Goal: Find specific page/section: Find specific page/section

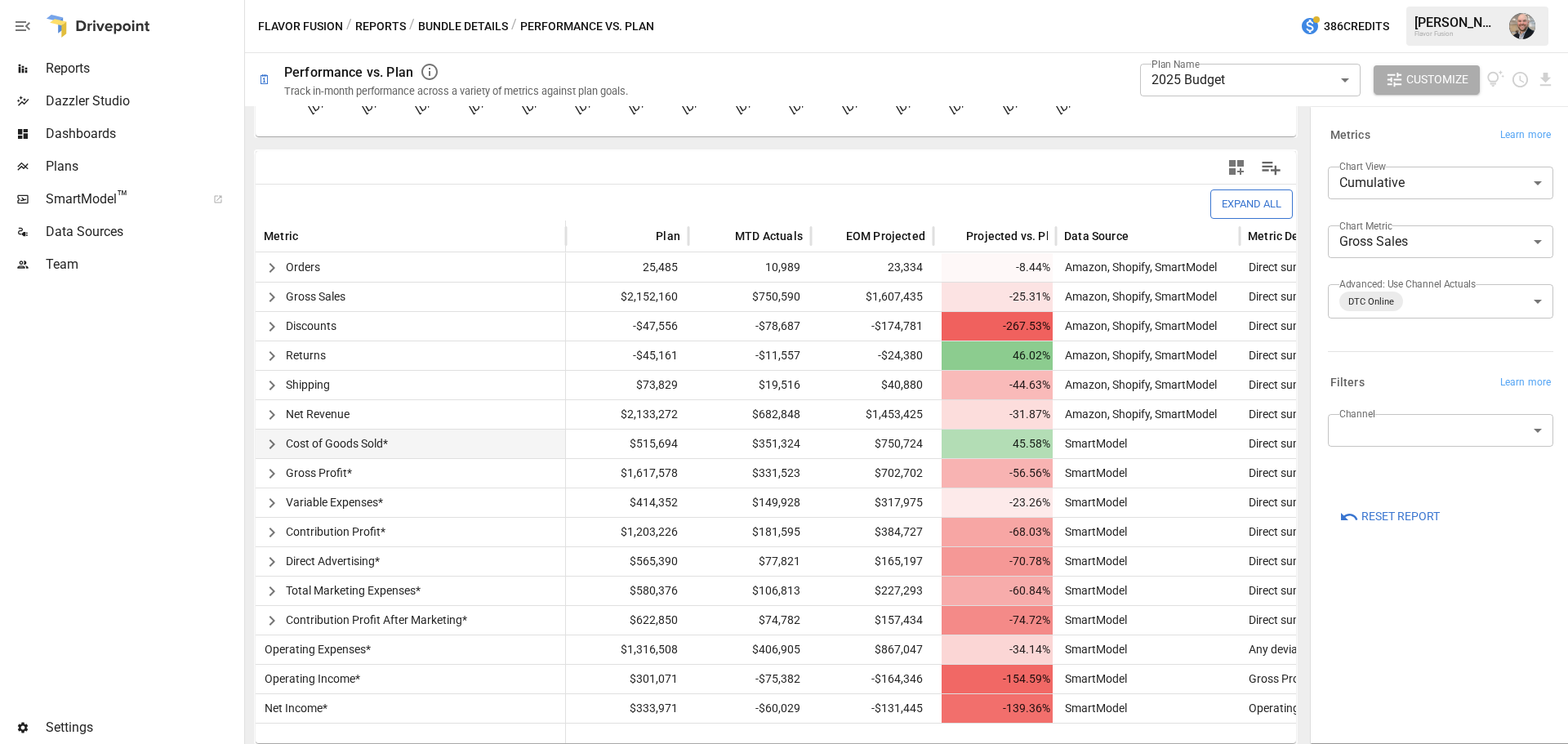
scroll to position [308, 0]
click at [1406, 0] on body "**********" at bounding box center [784, 0] width 1568 height 0
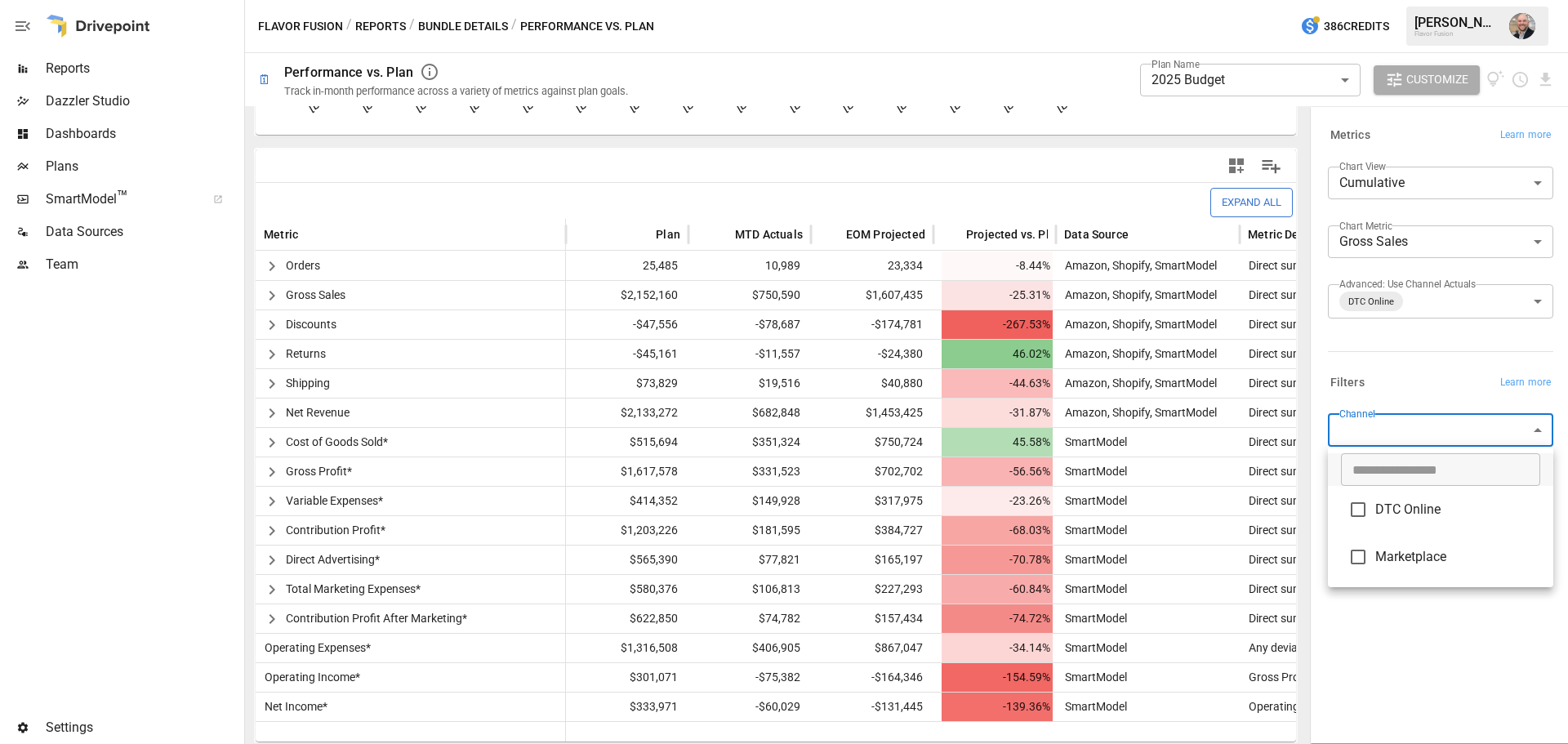
click at [1413, 377] on div at bounding box center [784, 372] width 1568 height 744
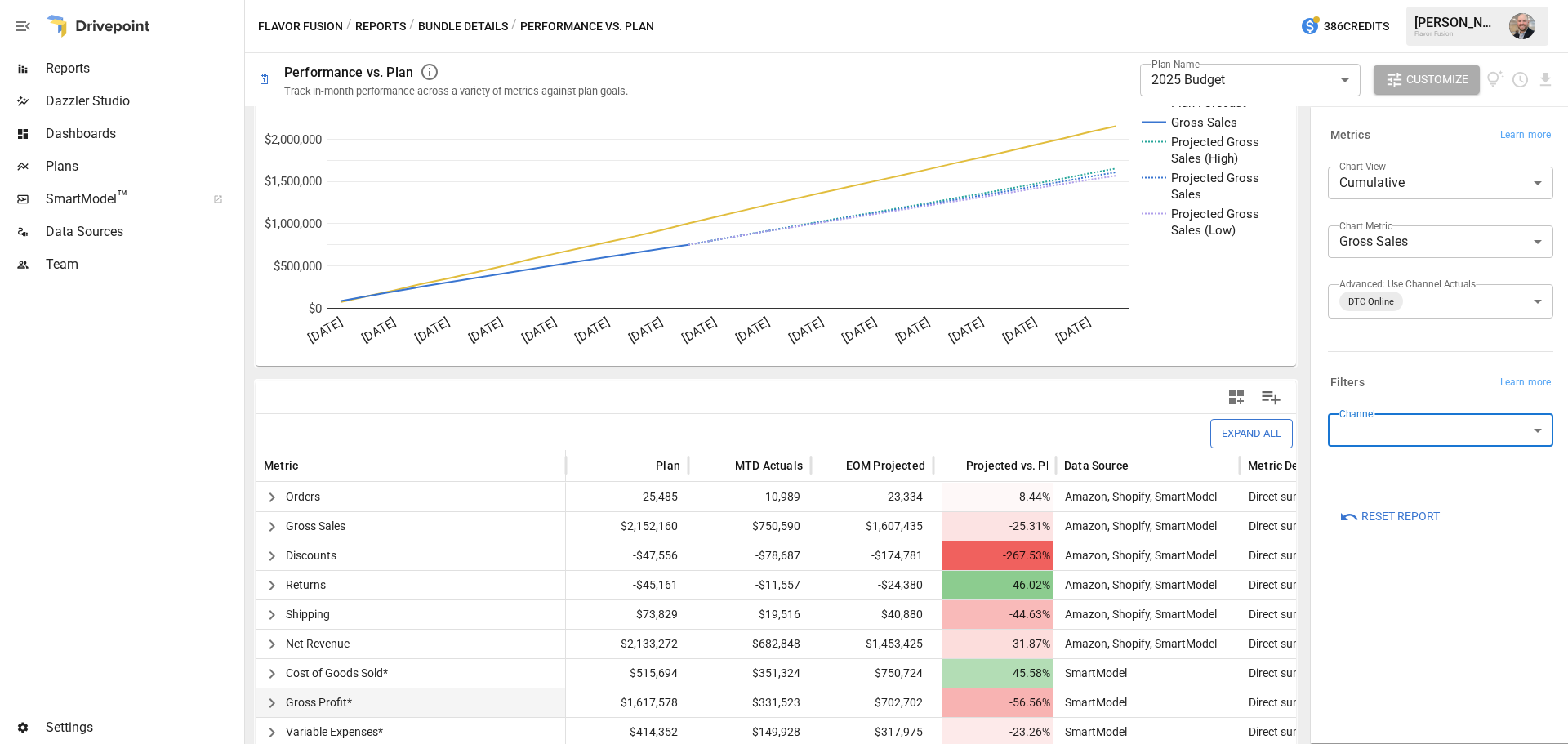
scroll to position [0, 0]
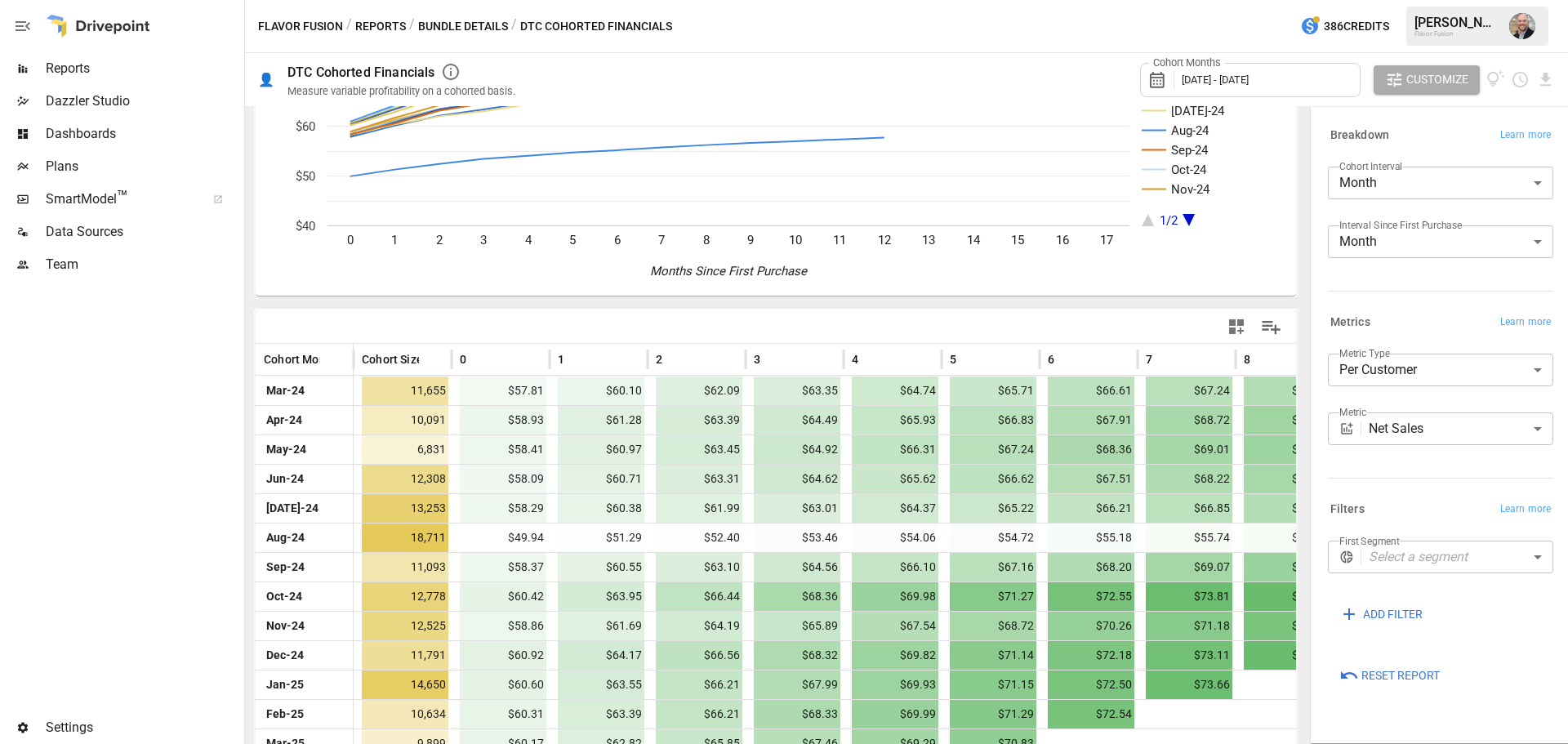
scroll to position [164, 0]
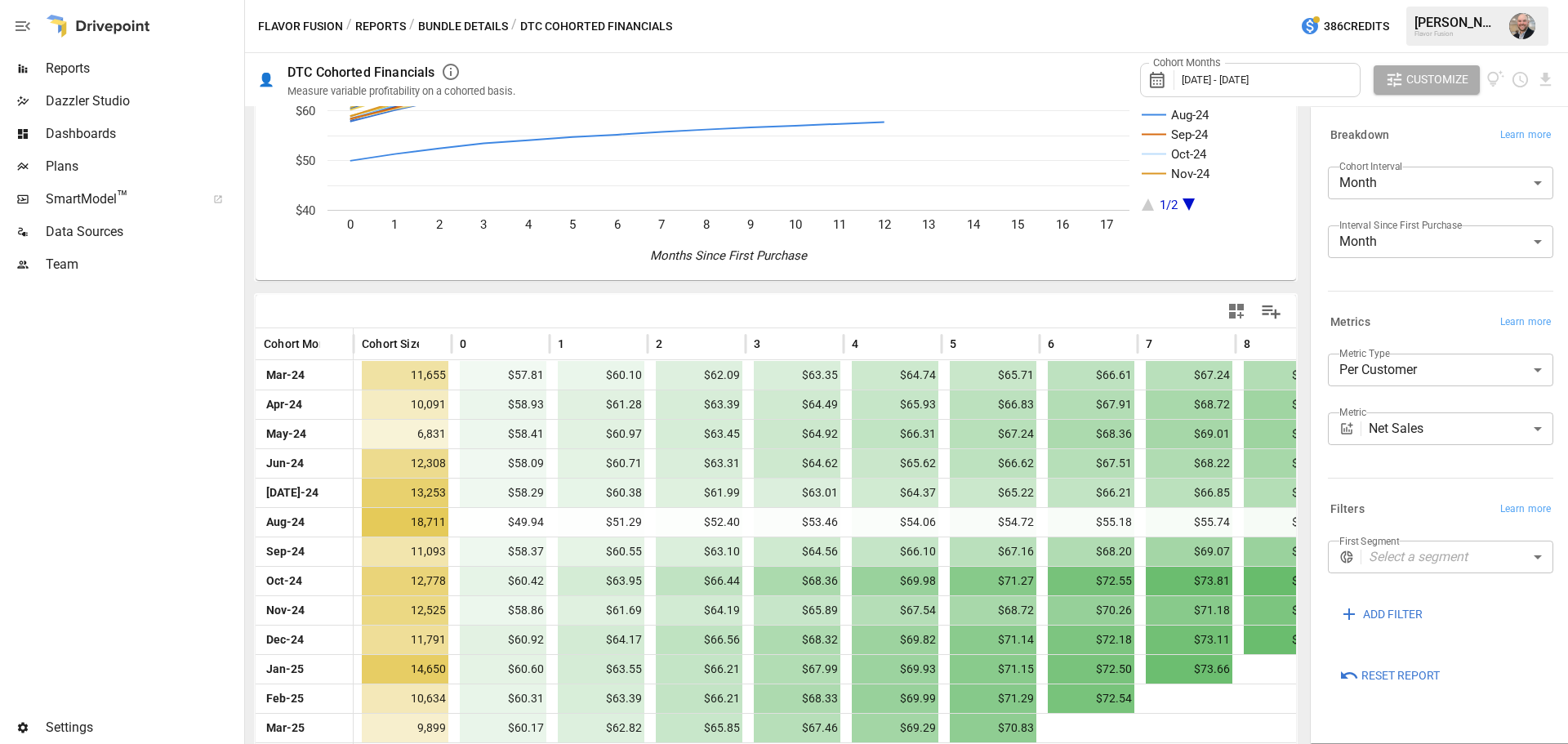
click at [1456, 0] on body "Reports Dazzler Studio Dashboards Plans SmartModel ™ Data Sources Team Settings…" at bounding box center [784, 0] width 1568 height 0
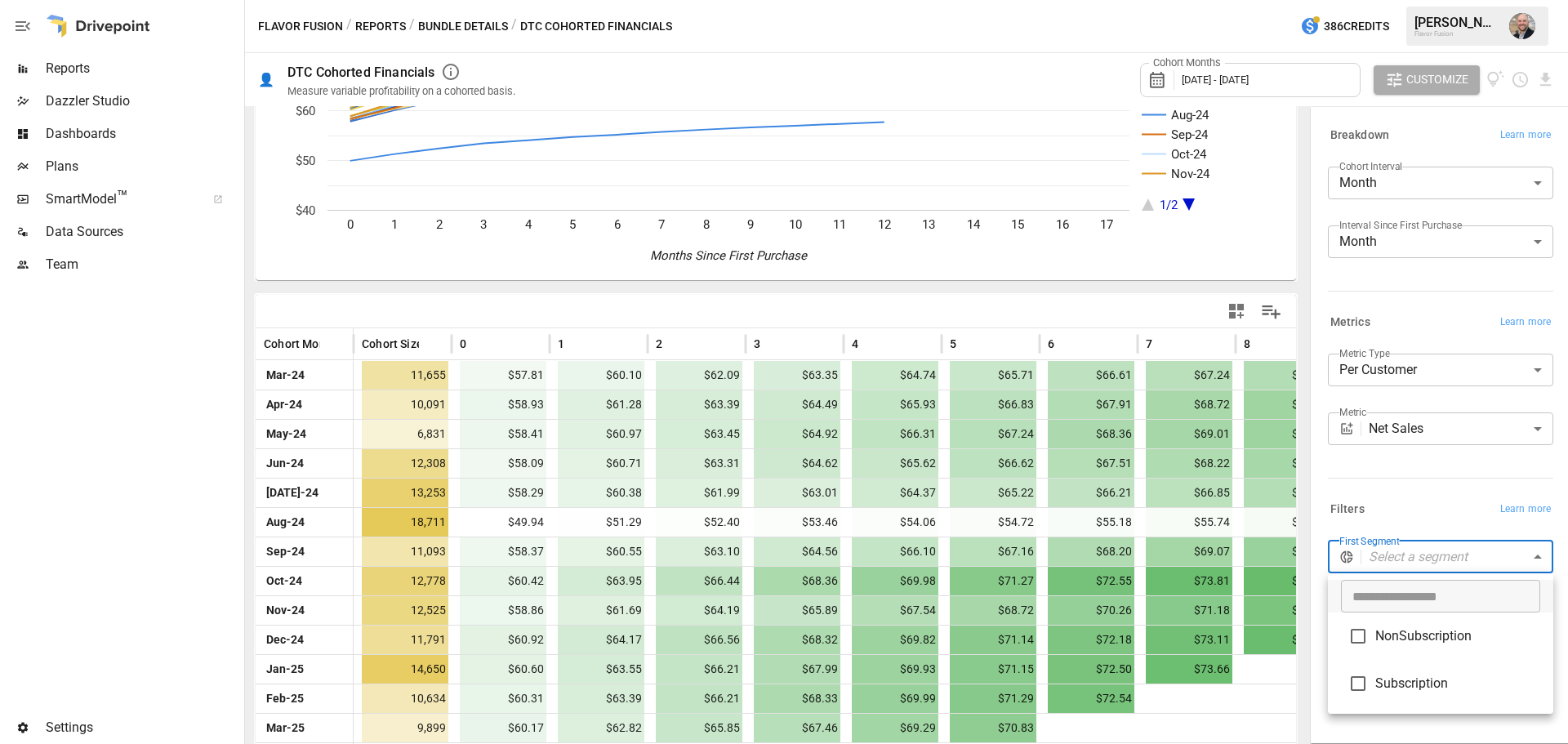
click at [1413, 490] on div at bounding box center [784, 372] width 1568 height 744
click at [1420, 0] on body "Reports Dazzler Studio Dashboards Plans SmartModel ™ Data Sources Team Settings…" at bounding box center [784, 0] width 1568 height 0
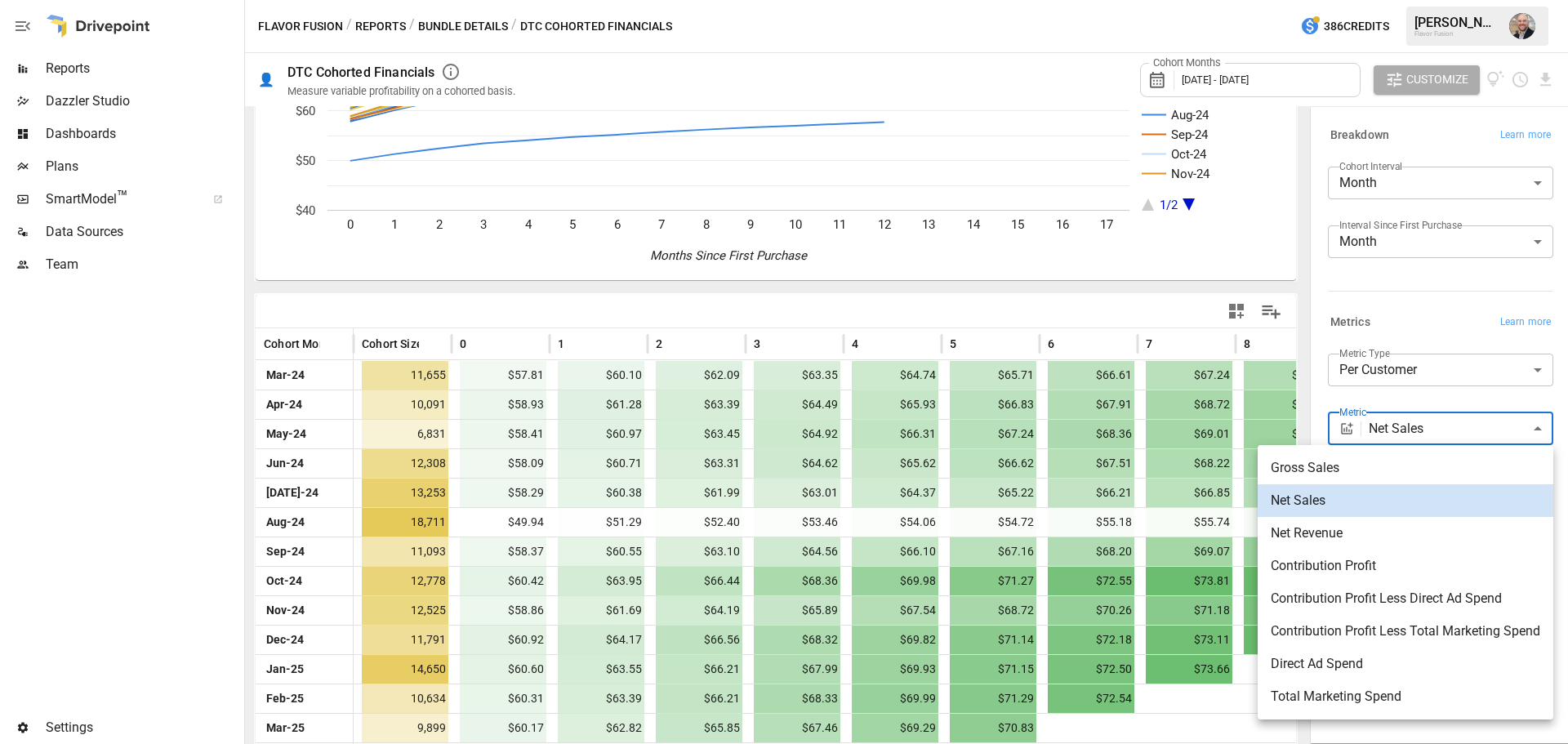
drag, startPoint x: 1350, startPoint y: 610, endPoint x: 1356, endPoint y: 602, distance: 10.0
click at [1354, 605] on li "Contribution Profit Less Direct Ad Spend" at bounding box center [1405, 599] width 296 height 33
type input "**********"
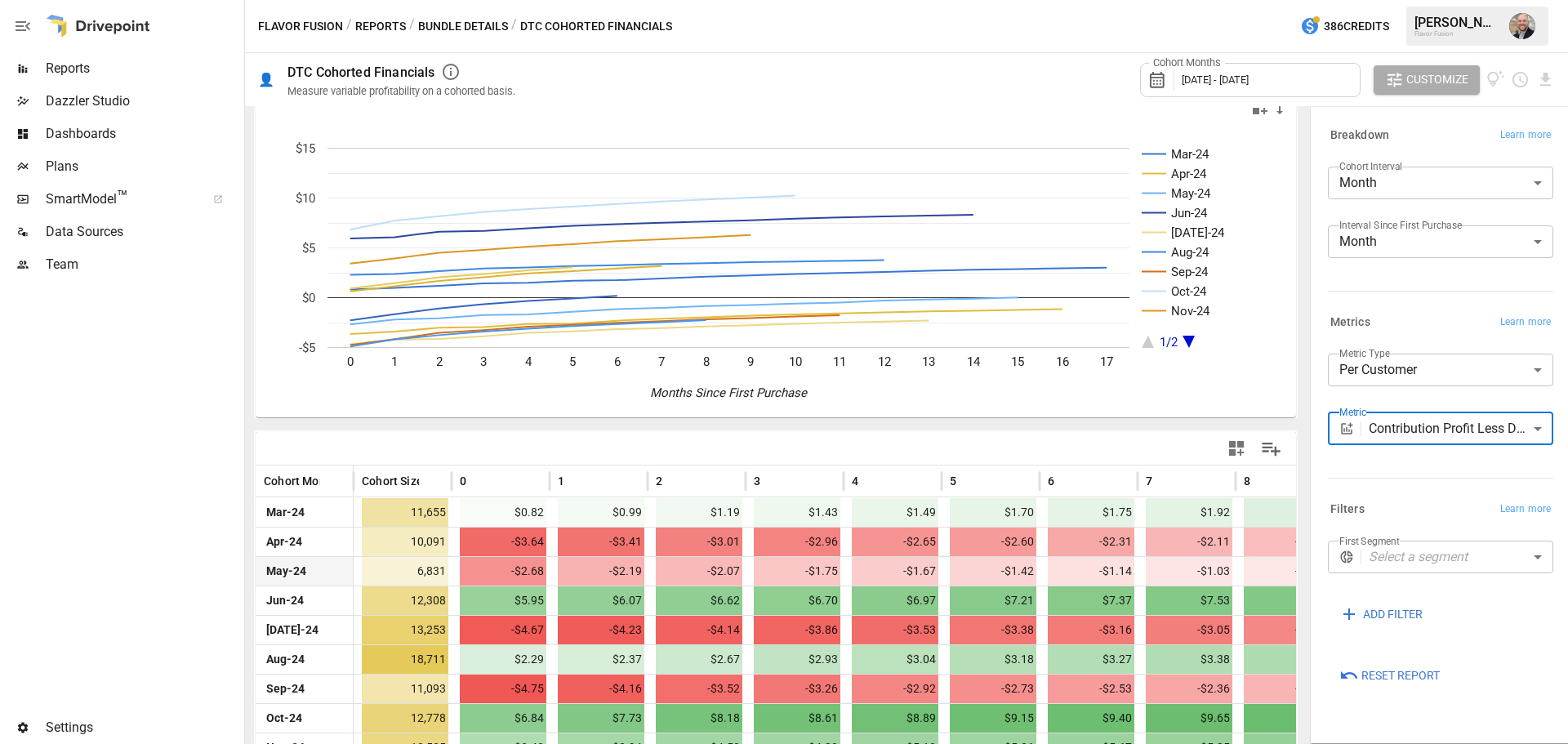
scroll to position [21, 0]
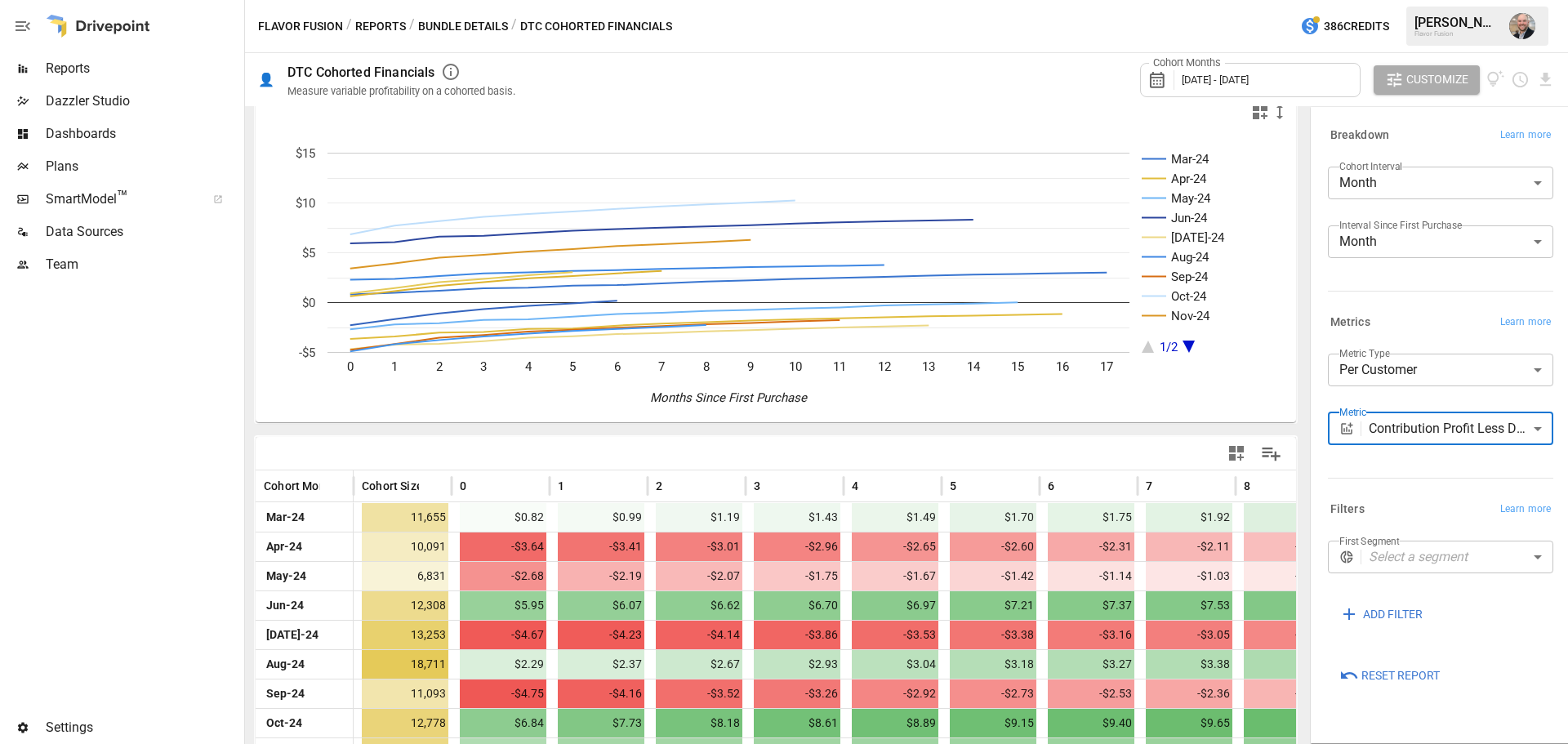
click at [694, 447] on div at bounding box center [775, 454] width 1040 height 33
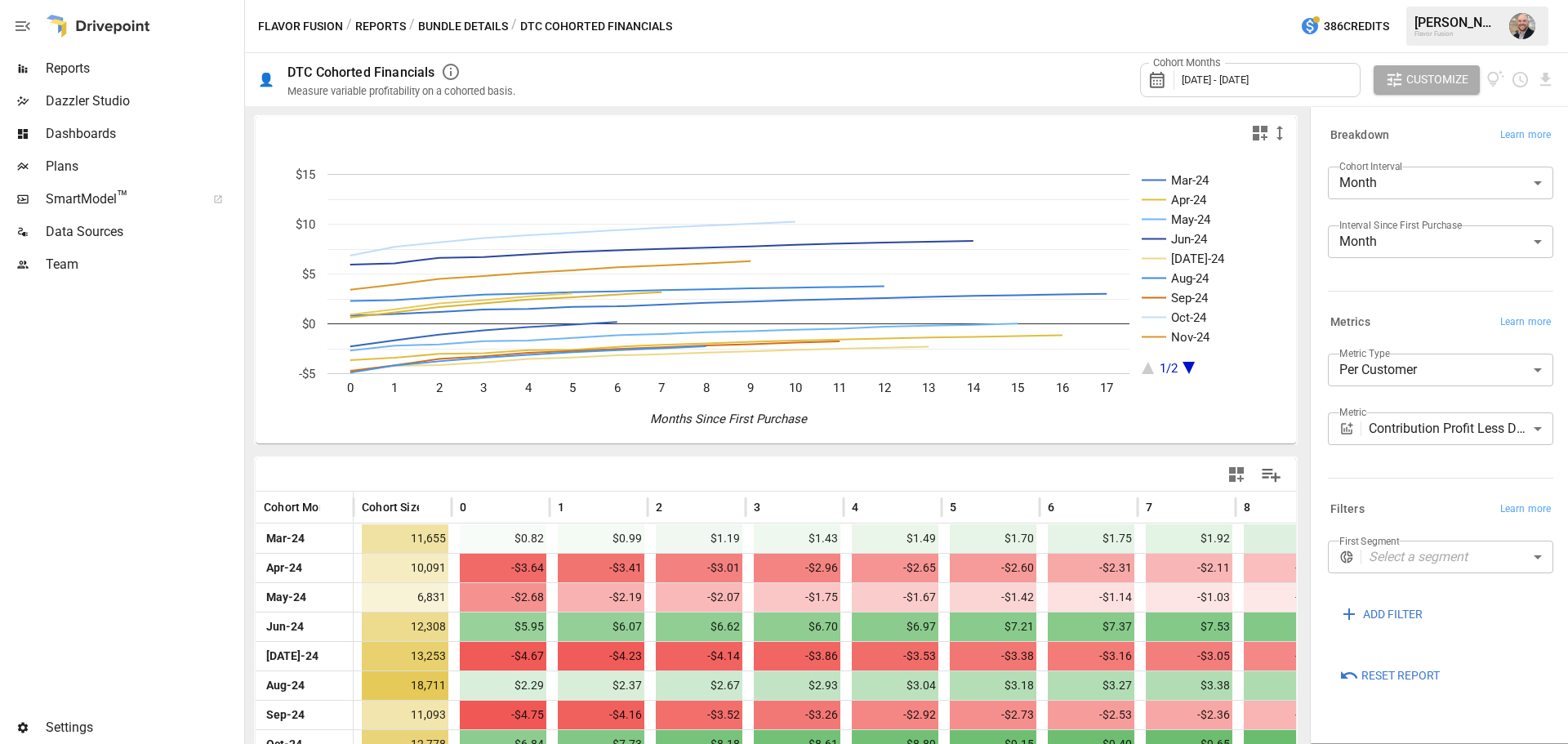
click at [1410, 0] on body "Reports Dazzler Studio Dashboards Plans SmartModel ™ Data Sources Team Settings…" at bounding box center [784, 0] width 1568 height 0
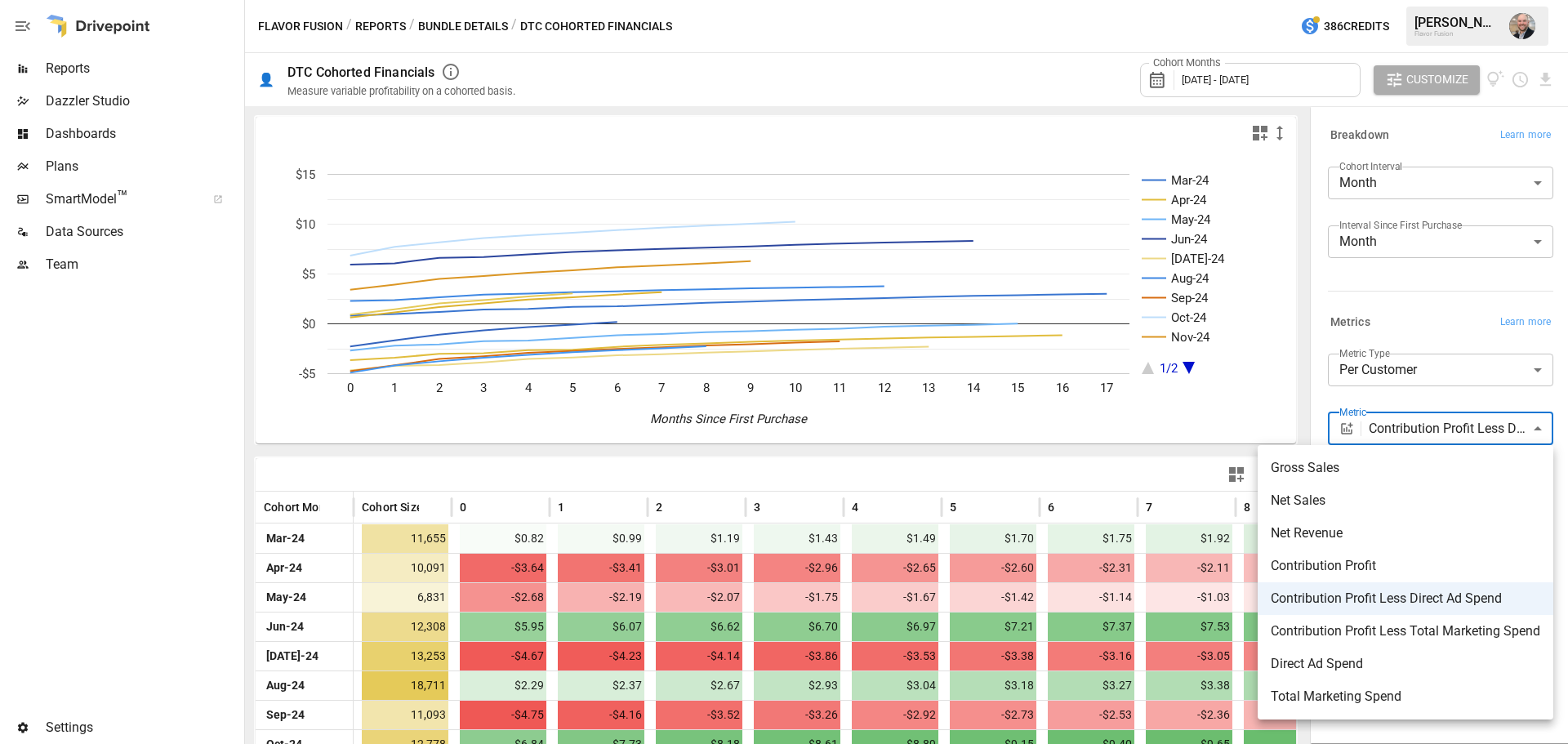
click at [1394, 395] on div at bounding box center [784, 372] width 1568 height 744
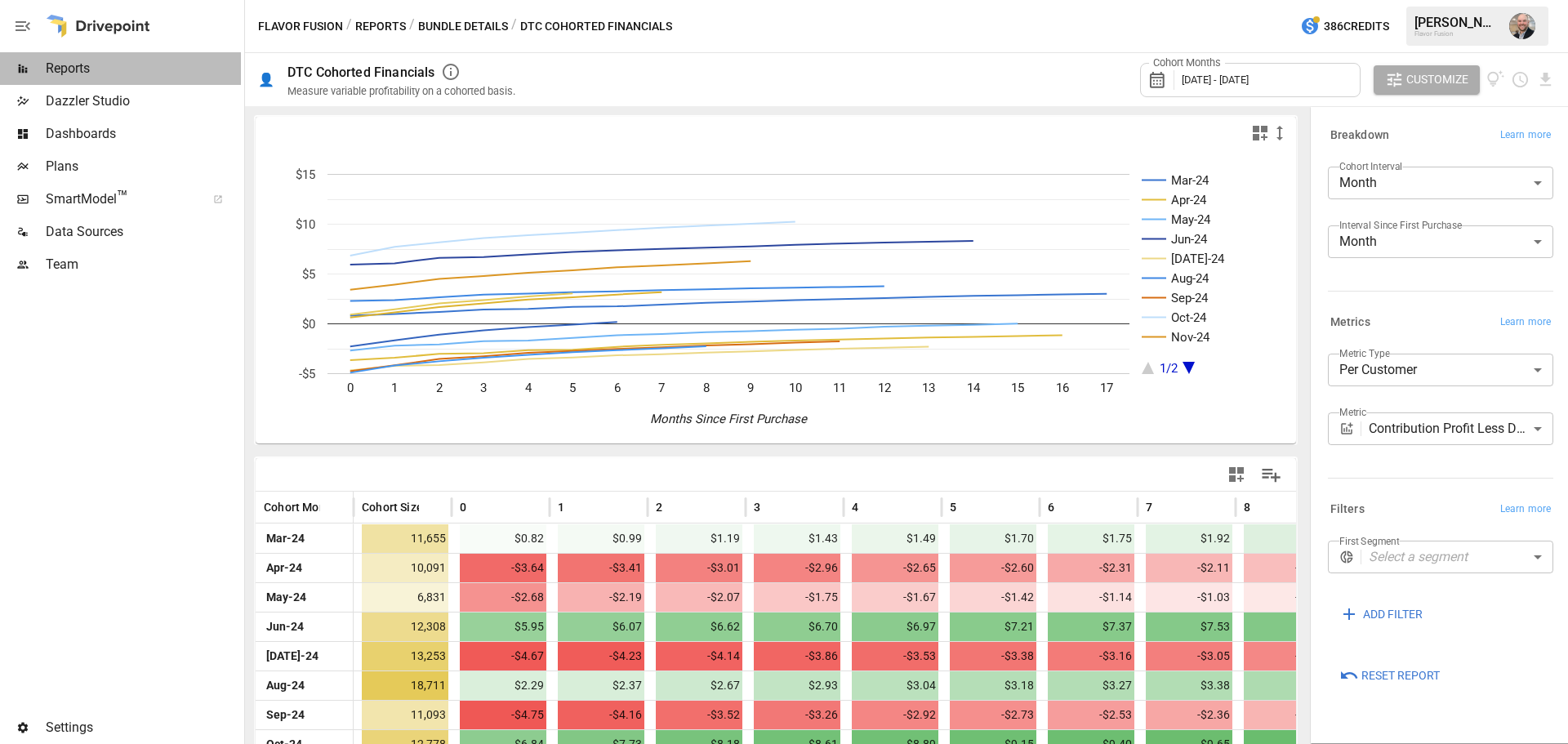
click at [88, 68] on span "Reports" at bounding box center [143, 68] width 196 height 19
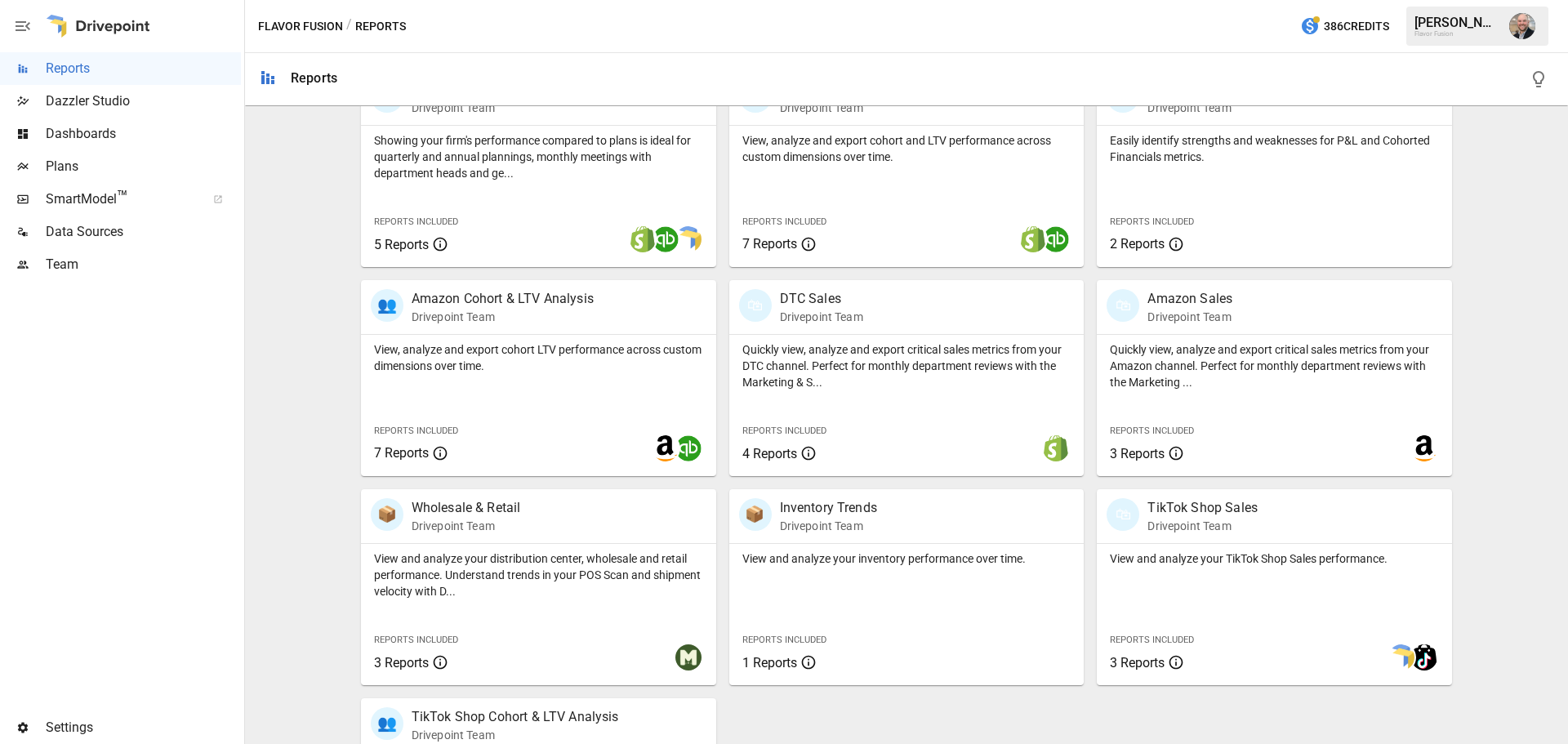
scroll to position [568, 0]
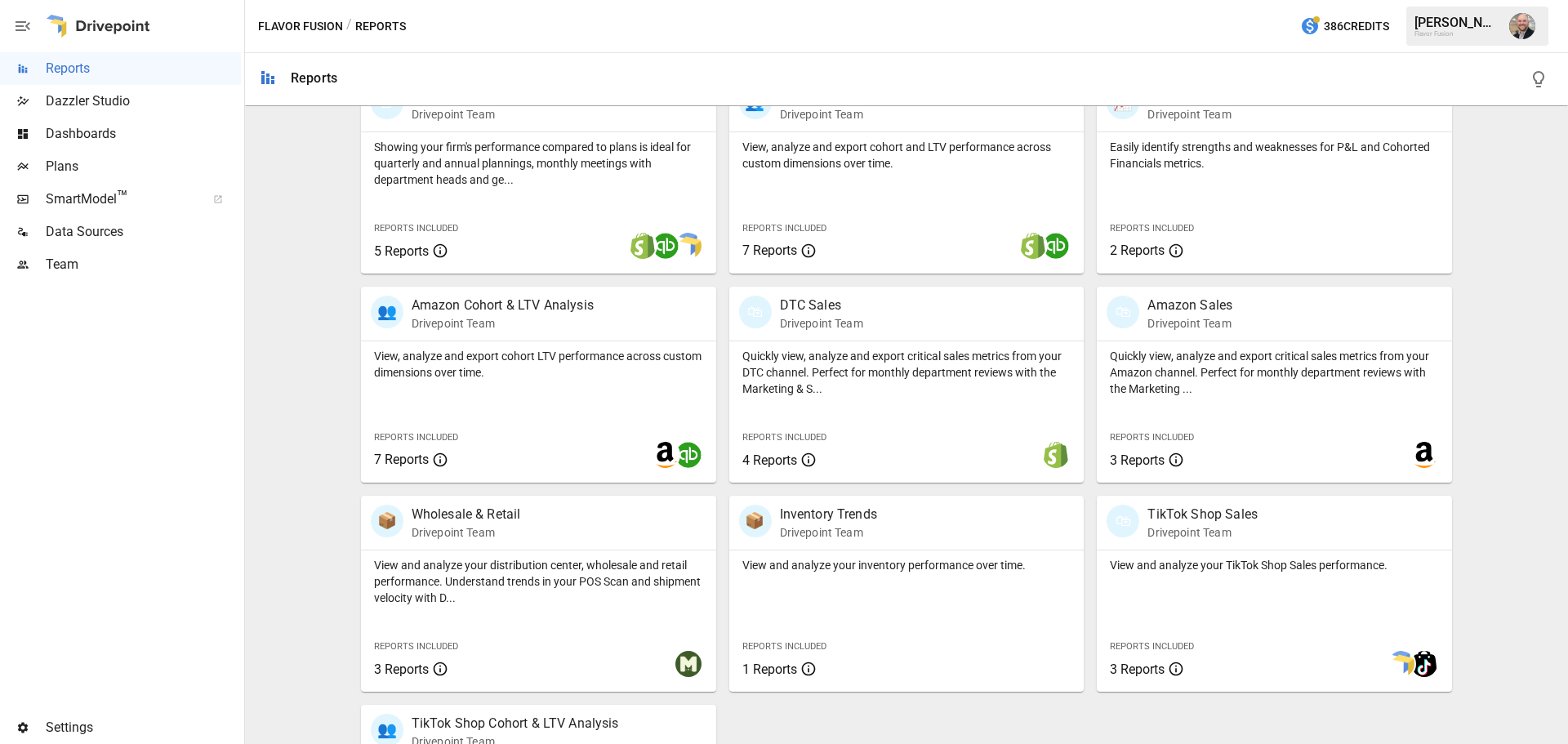
drag, startPoint x: 306, startPoint y: 410, endPoint x: 281, endPoint y: 452, distance: 48.9
click at [287, 453] on div "Featured Bundle Benchmarks Easily identify strengths and weaknesses for P&L and…" at bounding box center [906, 223] width 1310 height 1356
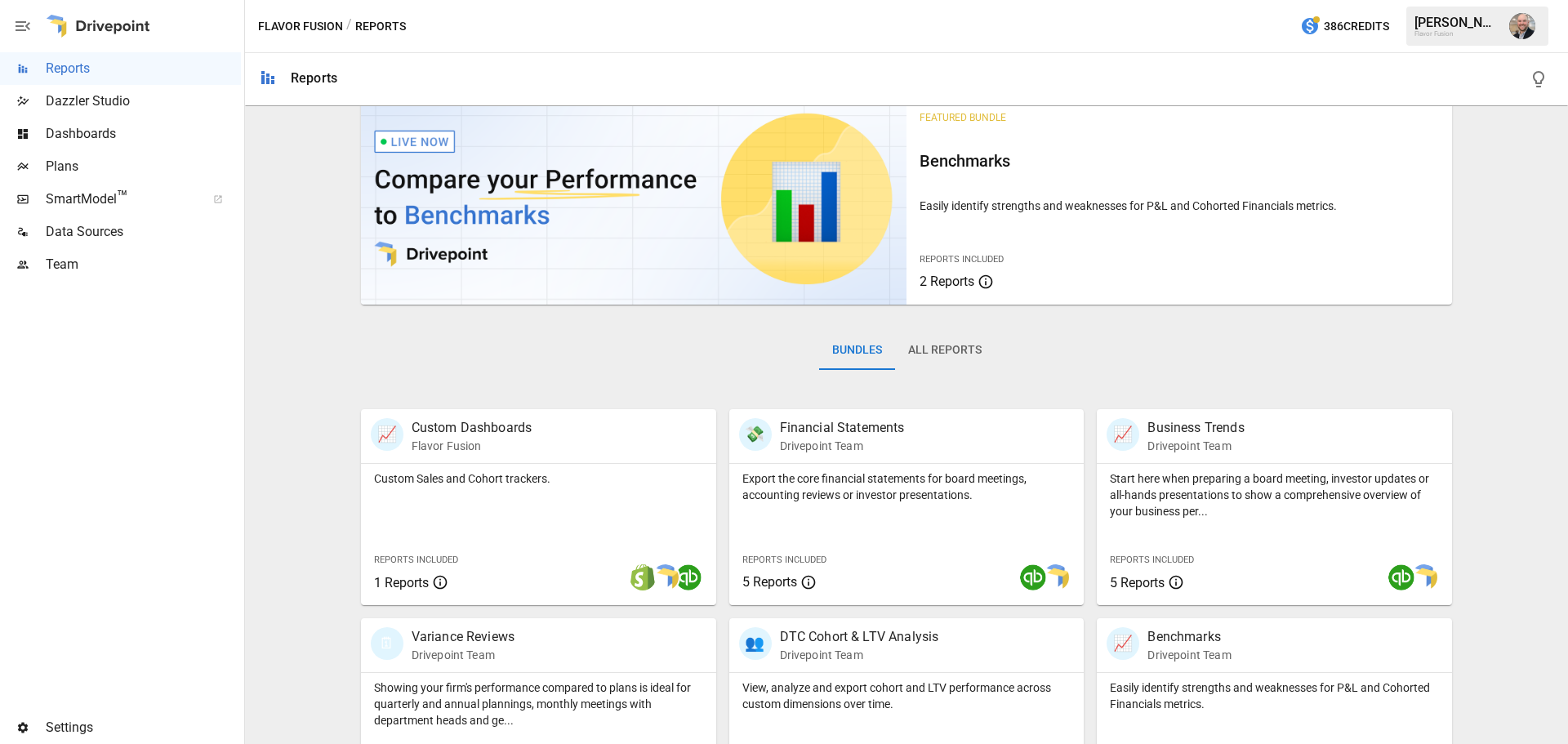
scroll to position [0, 0]
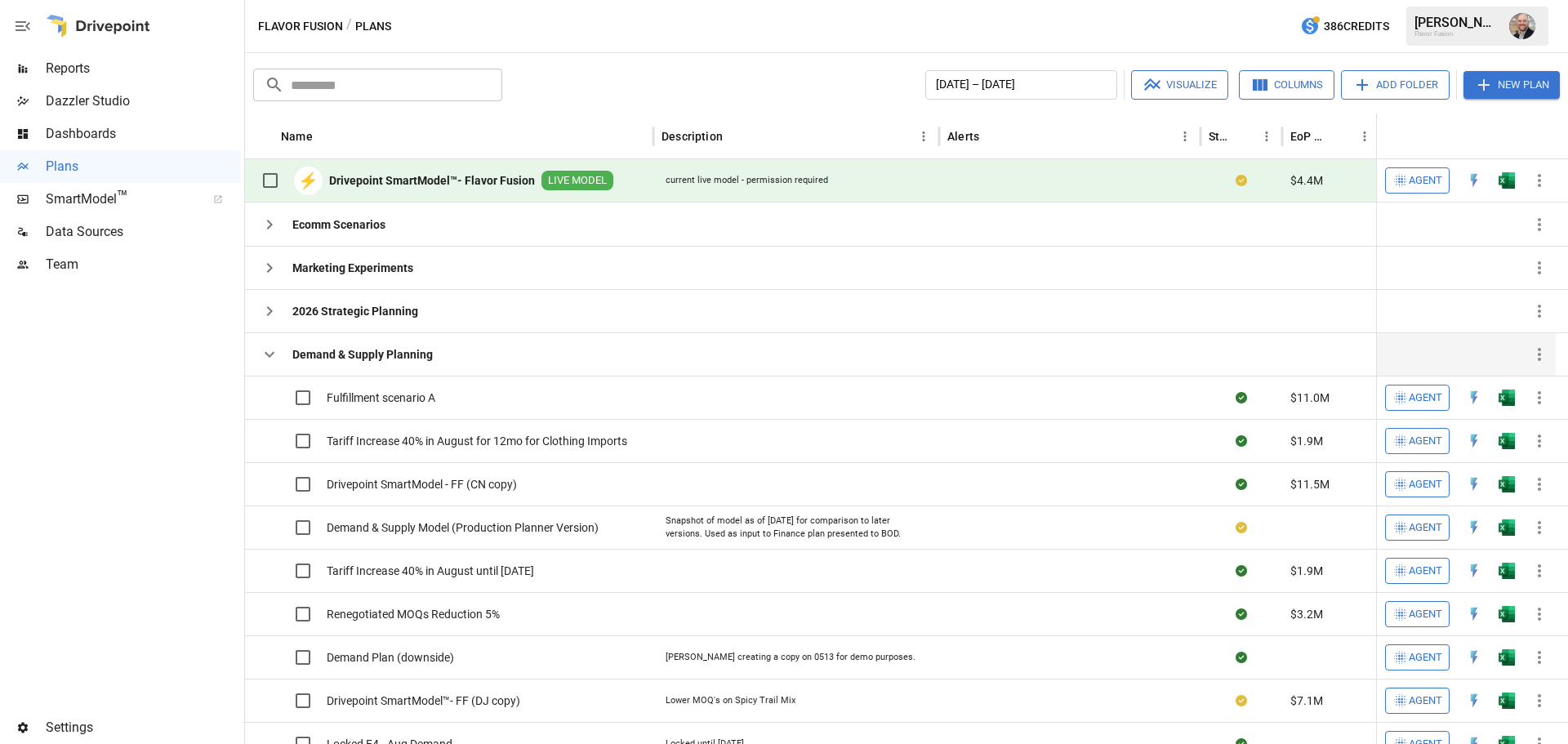
click at [266, 358] on icon "button" at bounding box center [270, 355] width 19 height 19
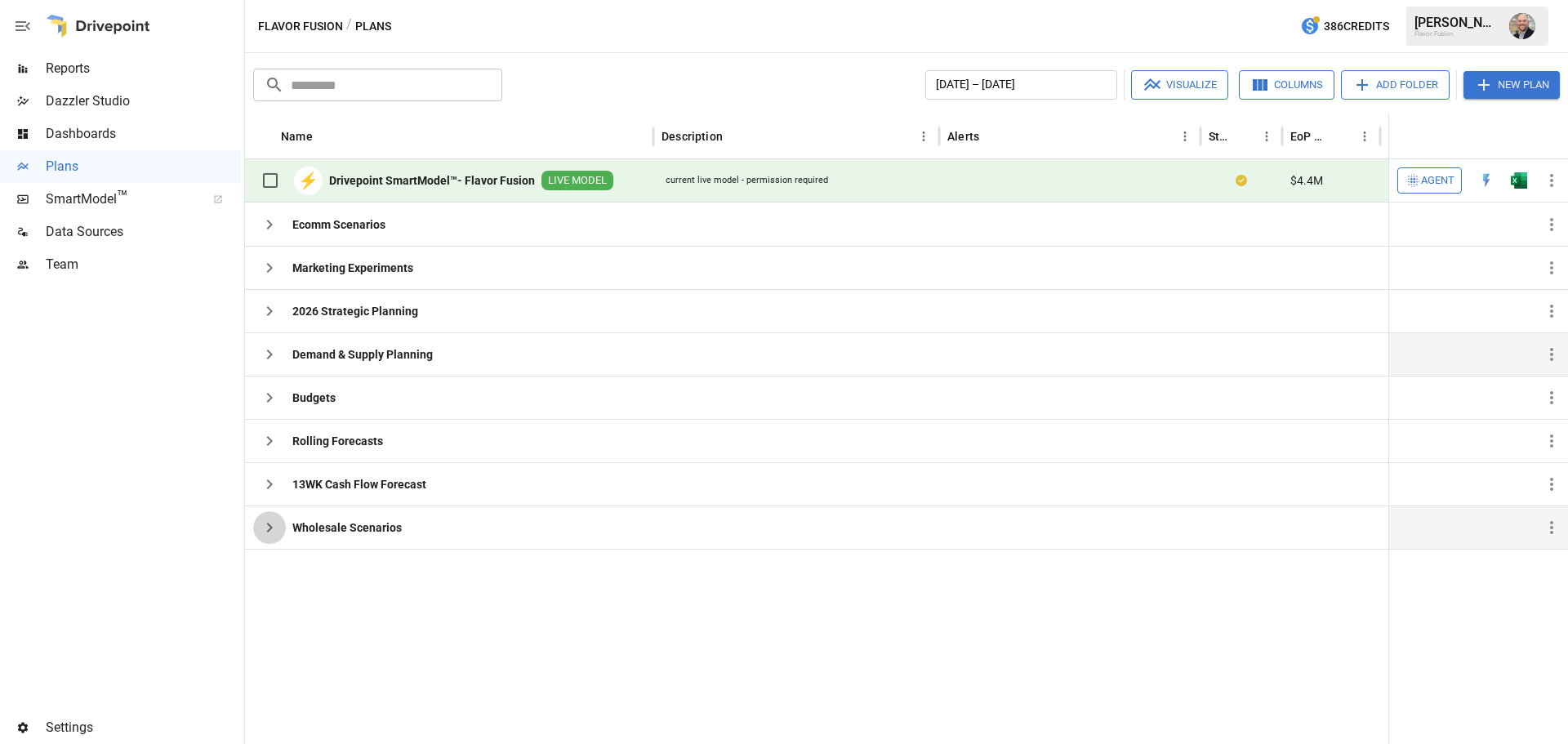
click at [274, 529] on icon "button" at bounding box center [270, 528] width 19 height 19
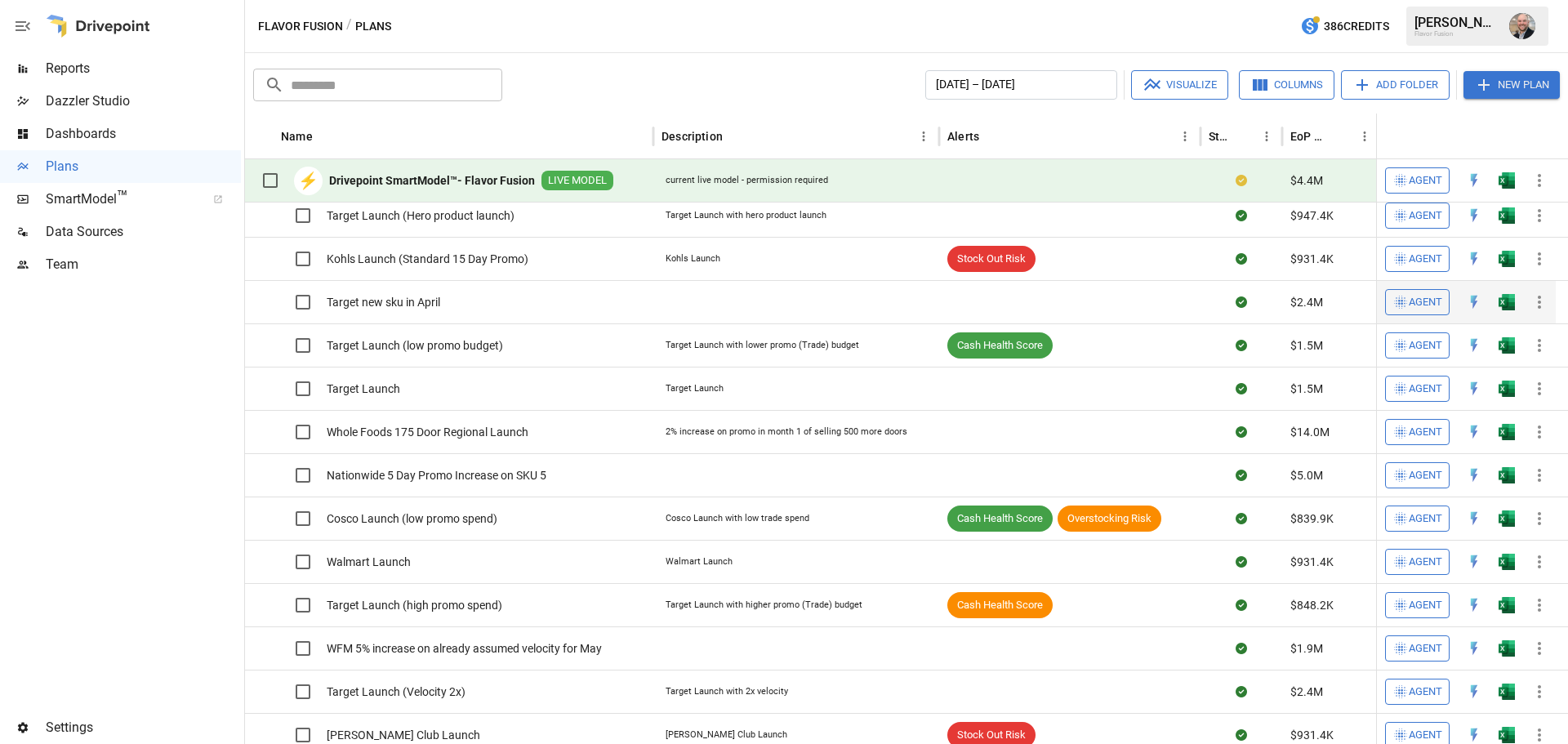
scroll to position [481, 0]
click at [1155, 83] on icon "button" at bounding box center [1152, 85] width 19 height 19
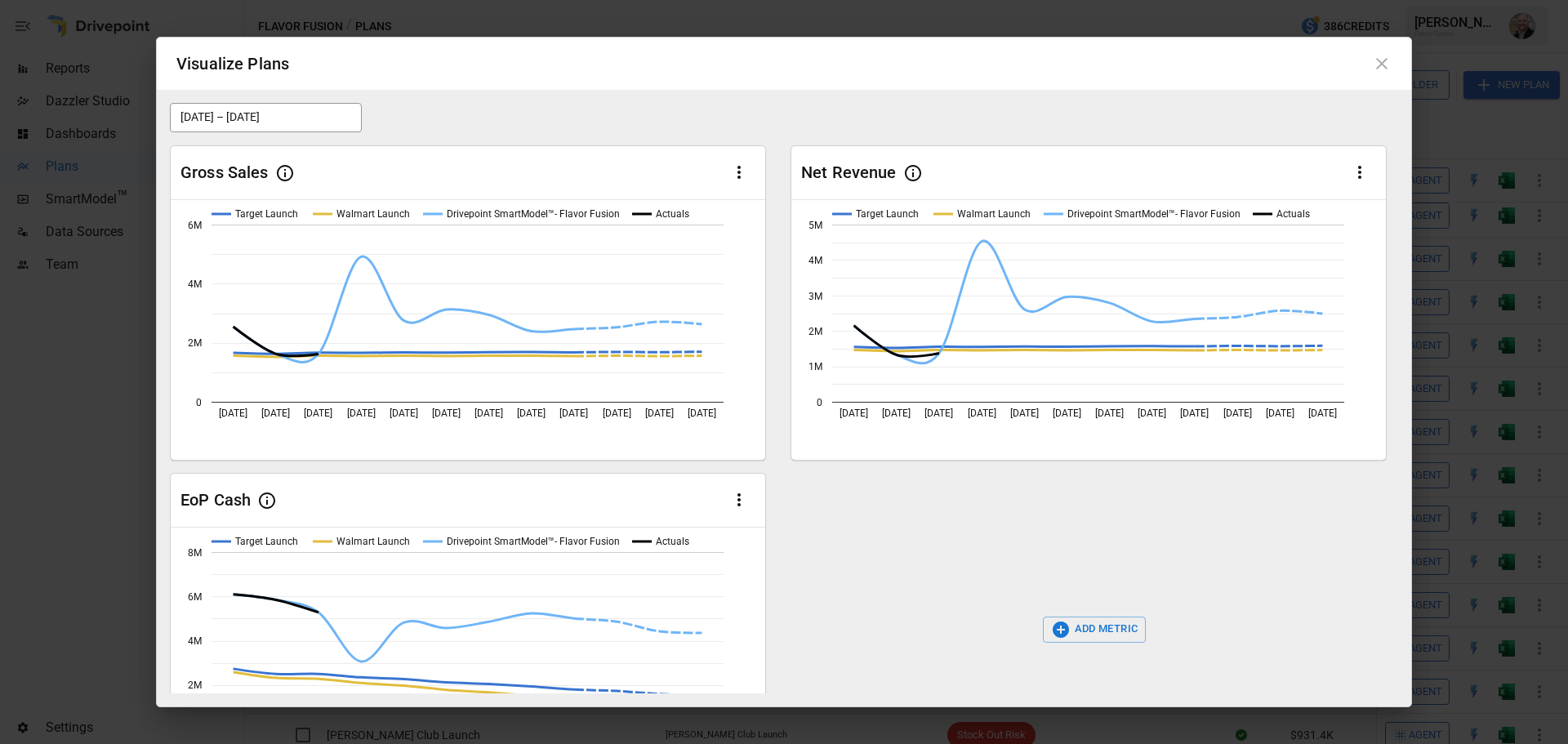
click at [1379, 67] on icon at bounding box center [1381, 64] width 19 height 19
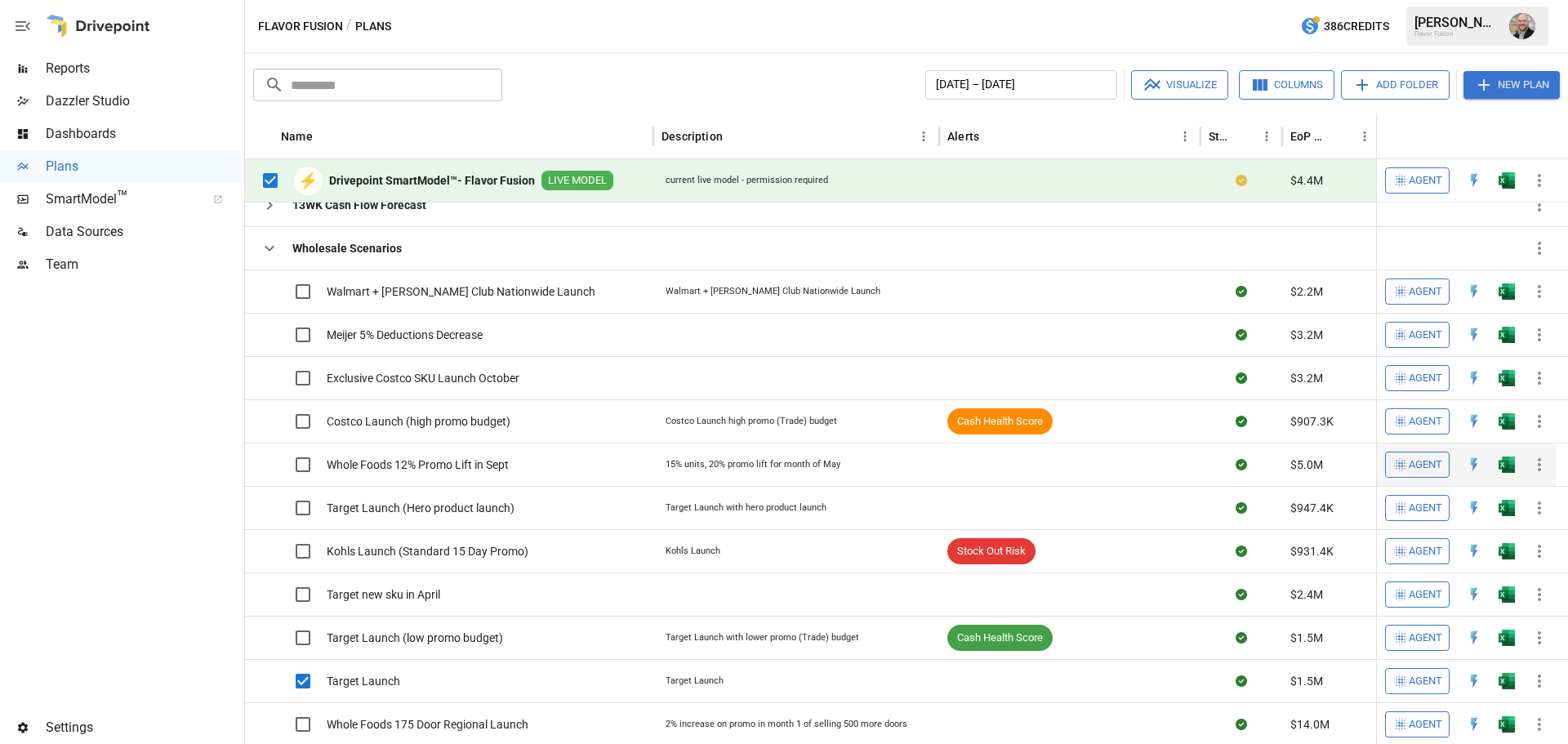
scroll to position [0, 0]
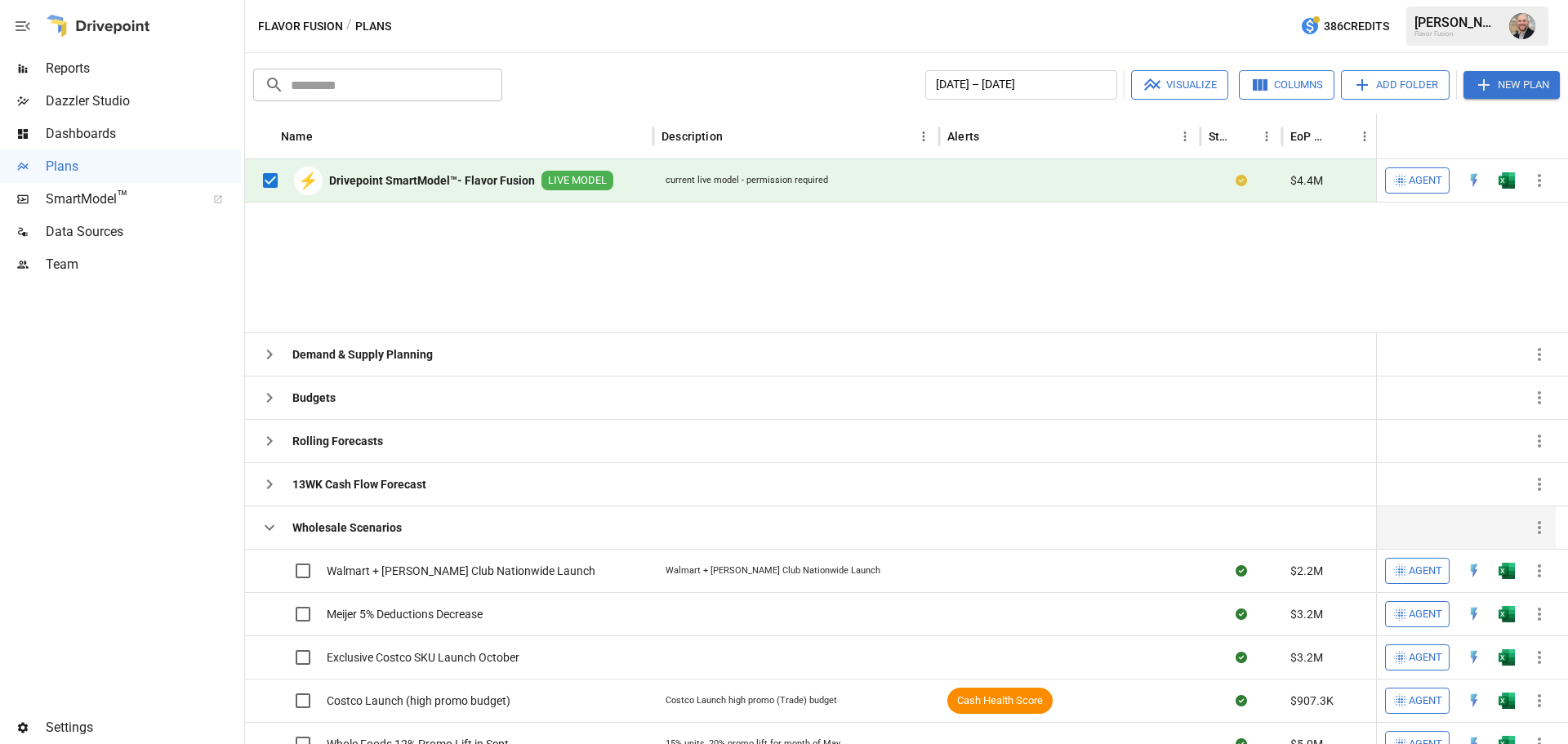
scroll to position [234, 0]
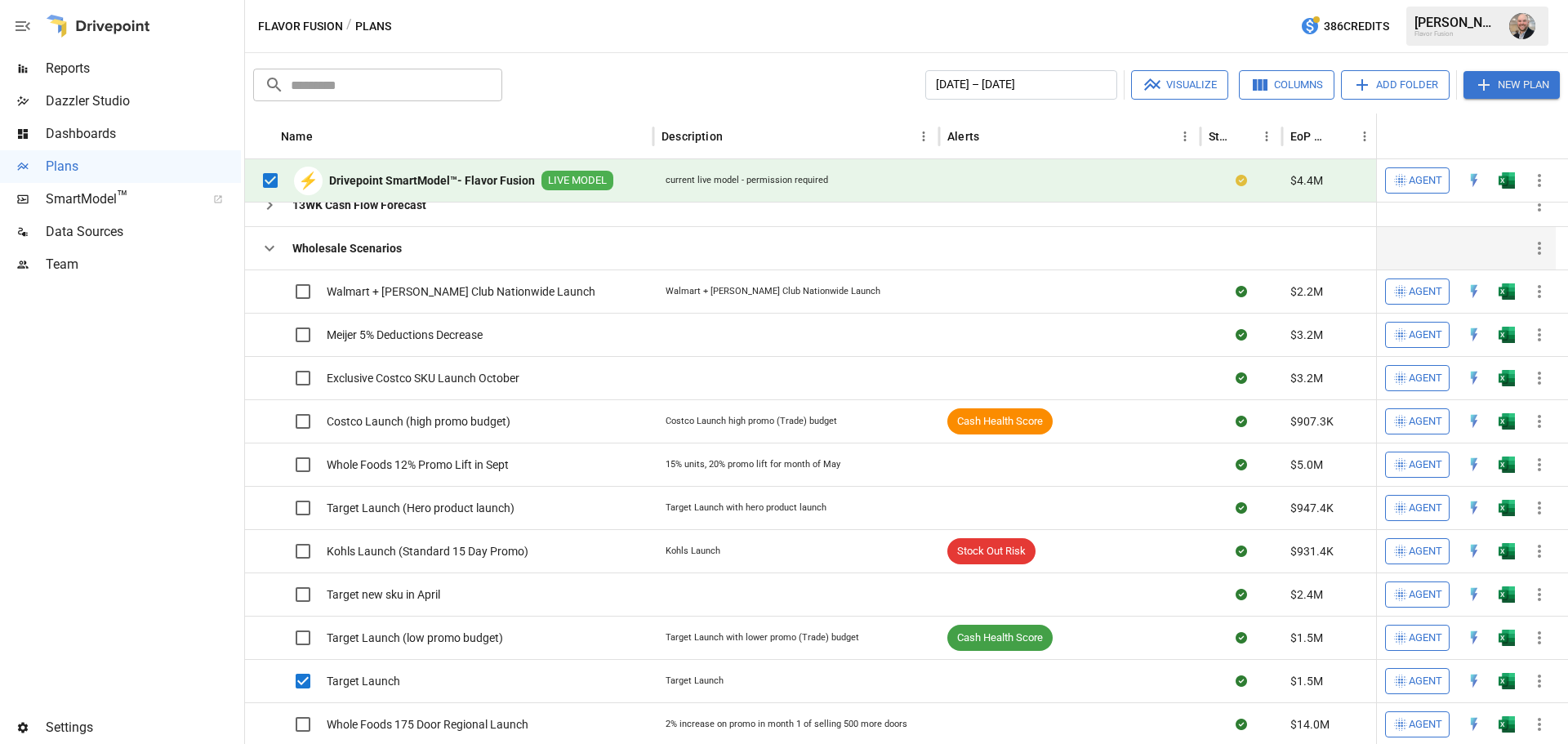
click at [272, 250] on icon "button" at bounding box center [270, 249] width 19 height 19
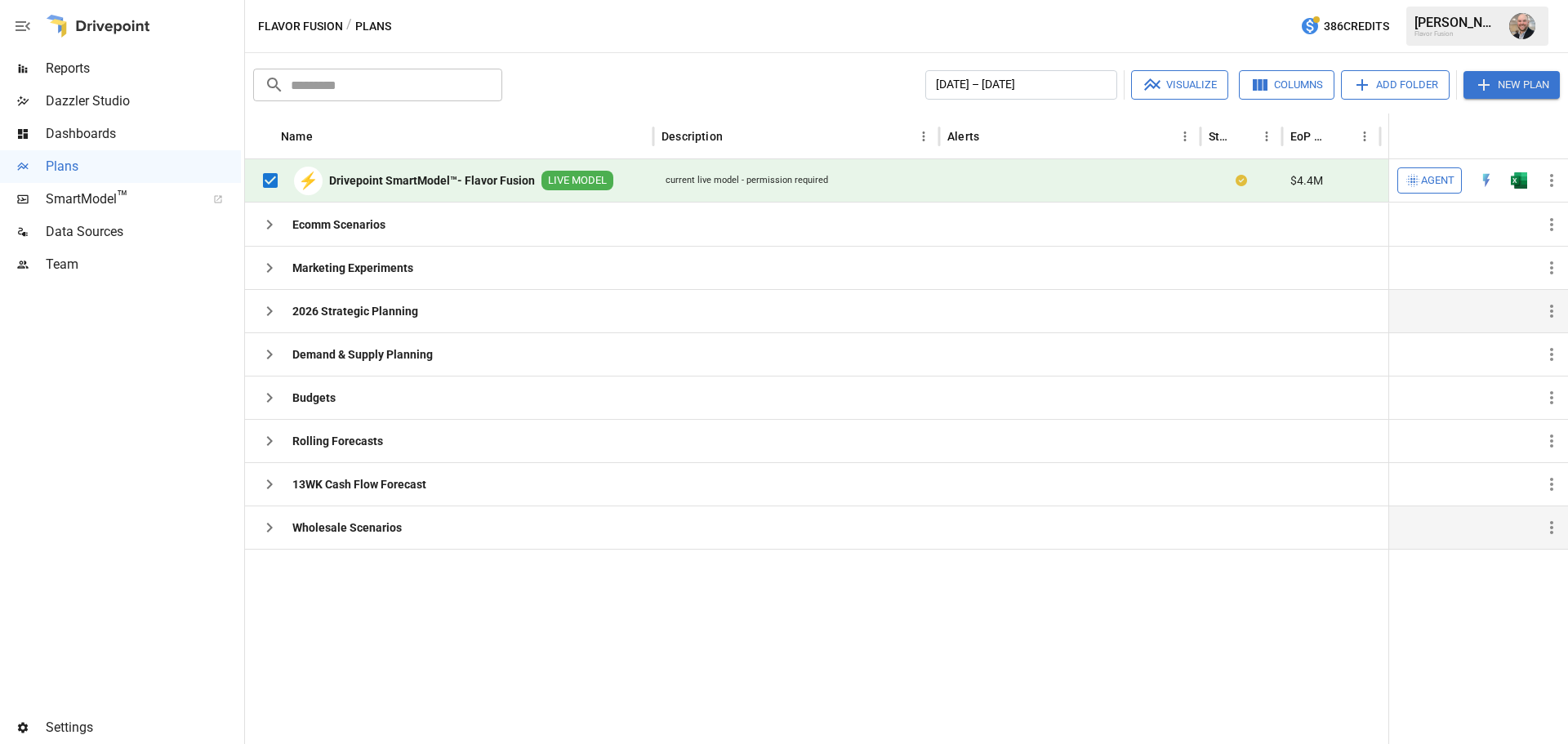
scroll to position [0, 0]
